Goal: Transaction & Acquisition: Book appointment/travel/reservation

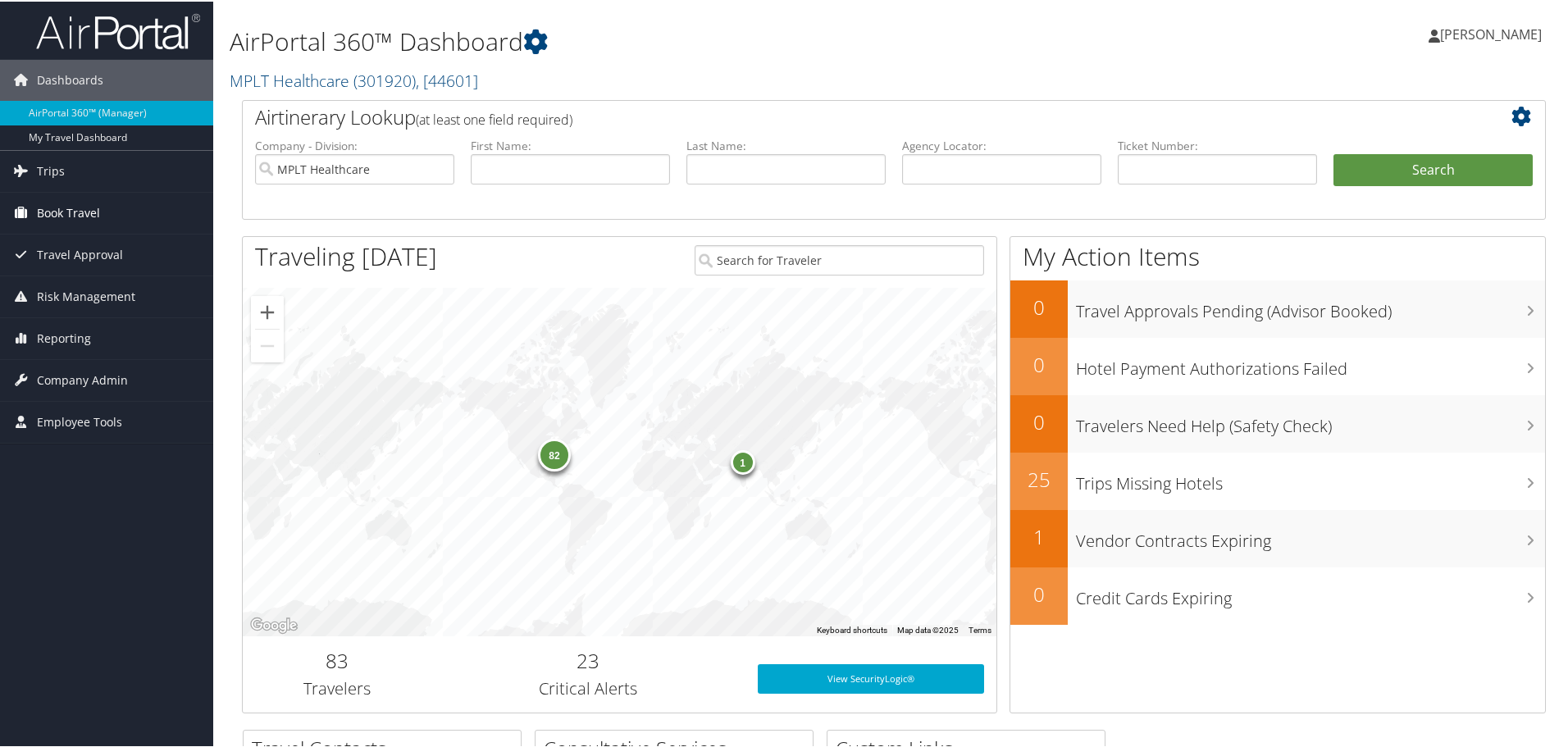
click at [89, 200] on span "Book Travel" at bounding box center [68, 211] width 63 height 41
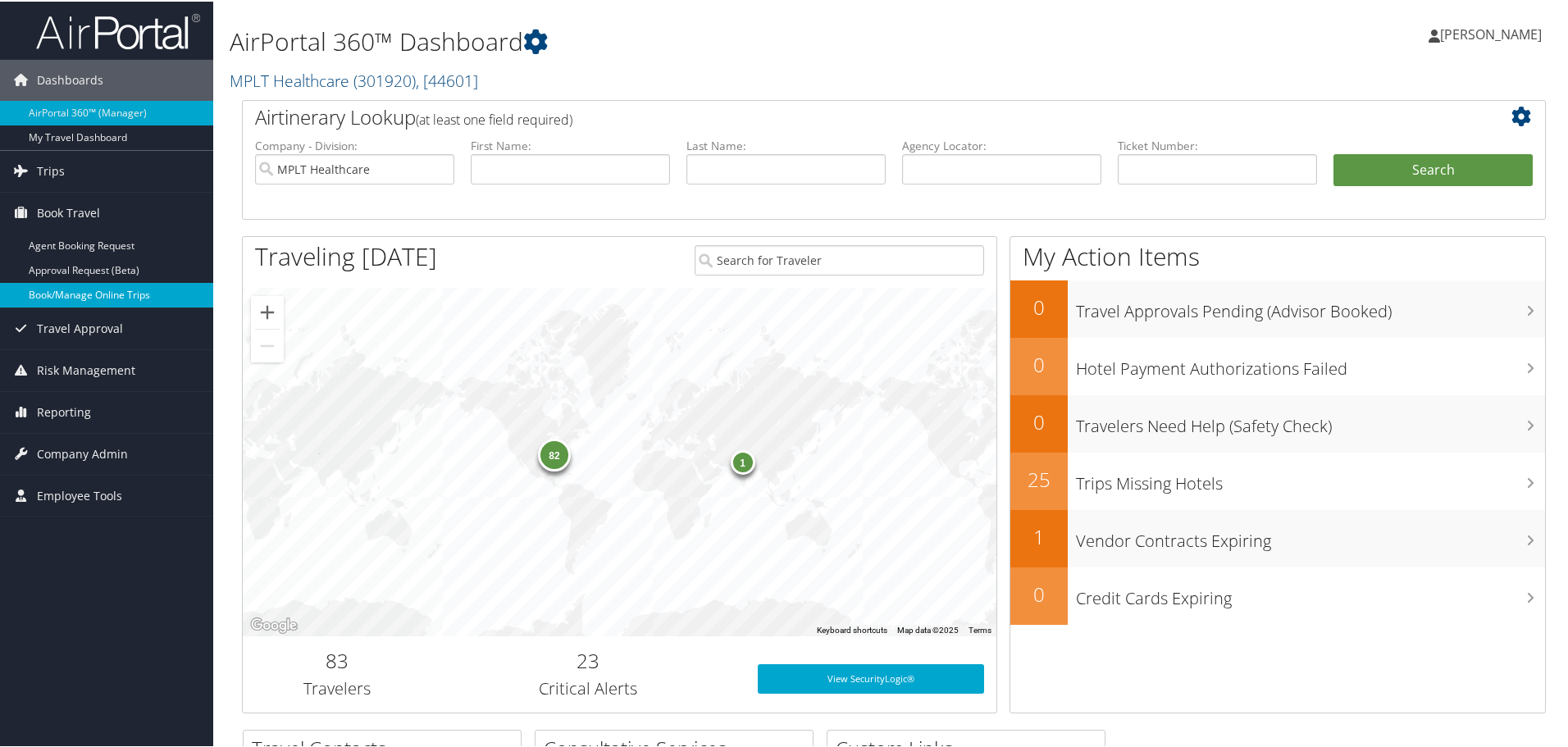
click at [99, 283] on link "Book/Manage Online Trips" at bounding box center [106, 293] width 213 height 25
